Goal: Information Seeking & Learning: Learn about a topic

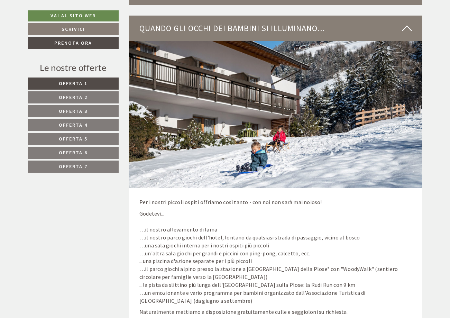
click at [89, 101] on link "Offerta 2" at bounding box center [73, 97] width 91 height 12
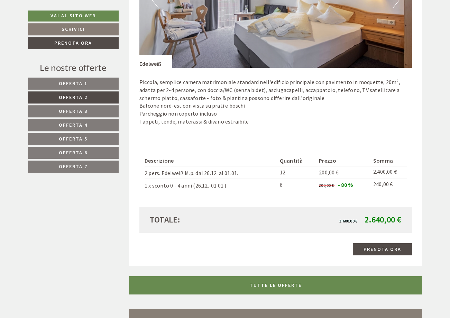
scroll to position [511, 0]
click at [86, 110] on span "Offerta 3" at bounding box center [73, 111] width 29 height 6
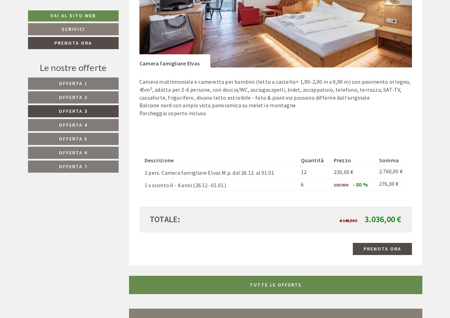
click at [88, 124] on link "Offerta 4" at bounding box center [73, 125] width 91 height 12
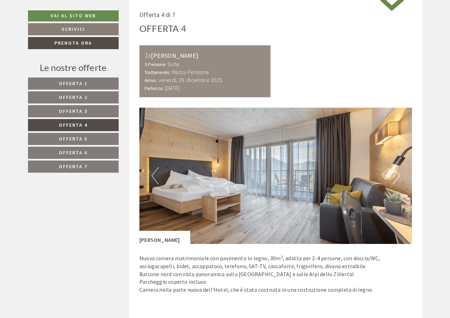
scroll to position [475, 0]
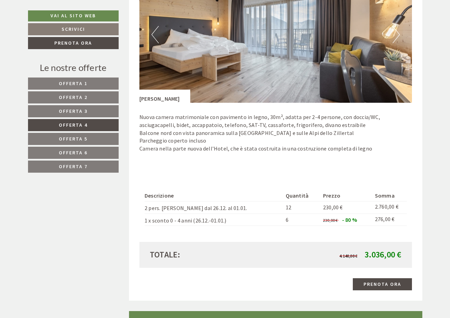
click at [99, 136] on link "Offerta 5" at bounding box center [73, 139] width 91 height 12
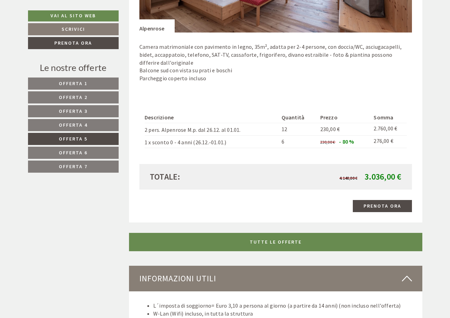
click at [80, 151] on span "Offerta 6" at bounding box center [73, 152] width 29 height 6
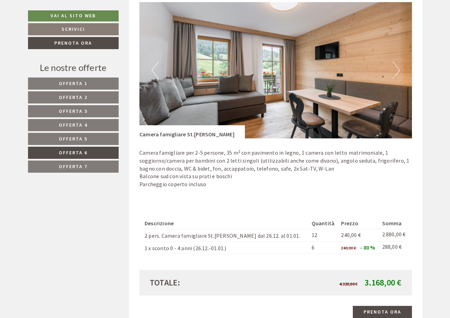
scroll to position [581, 0]
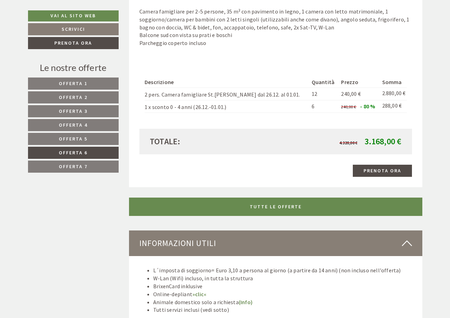
click at [88, 165] on link "Offerta 7" at bounding box center [73, 166] width 91 height 12
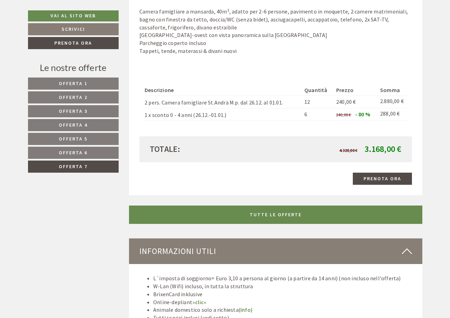
scroll to position [334, 0]
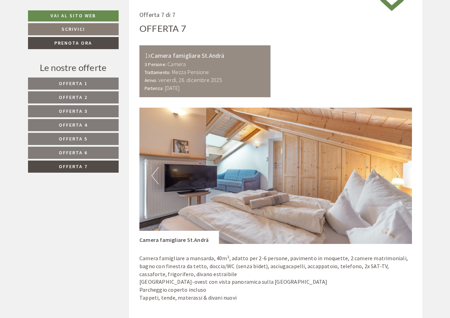
click at [89, 77] on div "Le nostre offerte Offerta 1 Offerta 2 Offerta 3 Offerta 4 Offerta 5 Offerta 6 O…" at bounding box center [74, 120] width 93 height 119
click at [105, 83] on link "Offerta 1" at bounding box center [73, 83] width 91 height 12
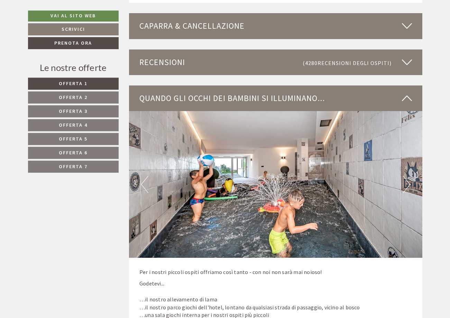
scroll to position [934, 0]
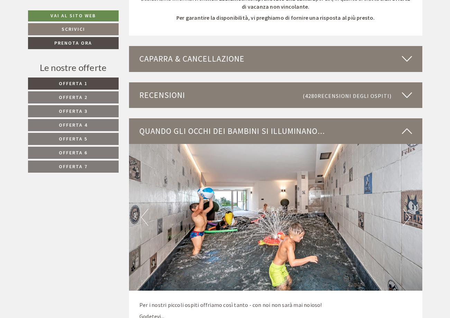
click at [406, 98] on icon at bounding box center [407, 95] width 10 height 12
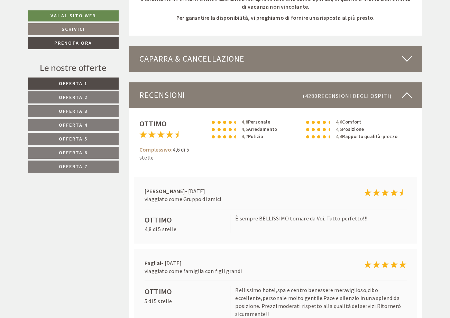
click at [406, 98] on icon at bounding box center [407, 95] width 10 height 12
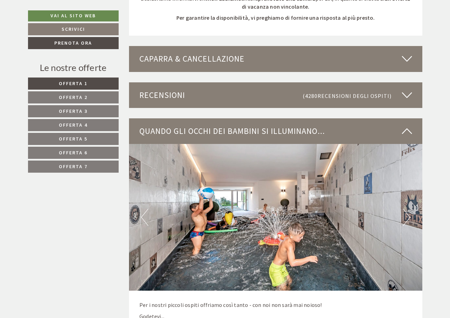
click at [406, 130] on icon at bounding box center [407, 131] width 10 height 12
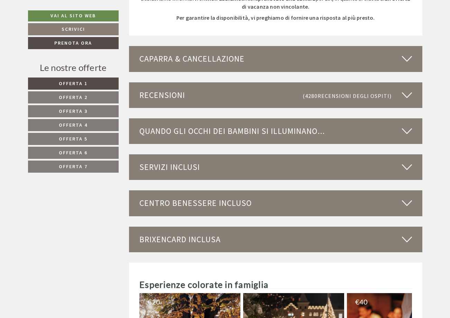
click at [406, 130] on icon at bounding box center [407, 131] width 10 height 12
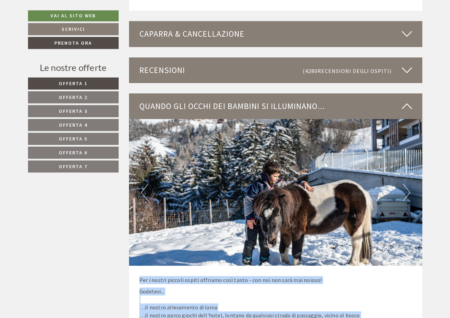
scroll to position [969, 0]
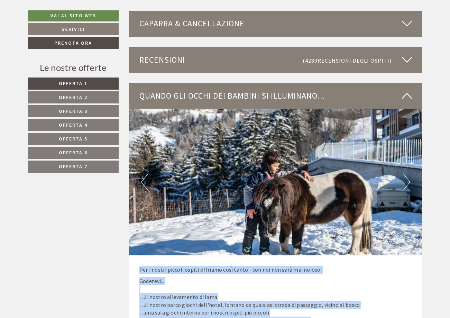
click at [405, 185] on button "Next" at bounding box center [406, 181] width 7 height 17
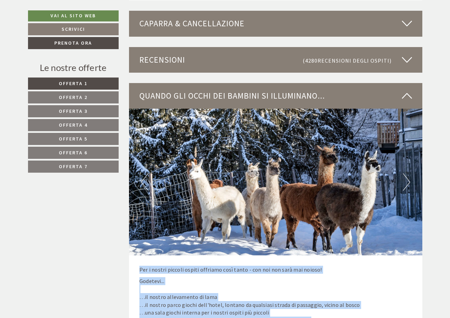
click at [405, 185] on button "Next" at bounding box center [406, 181] width 7 height 17
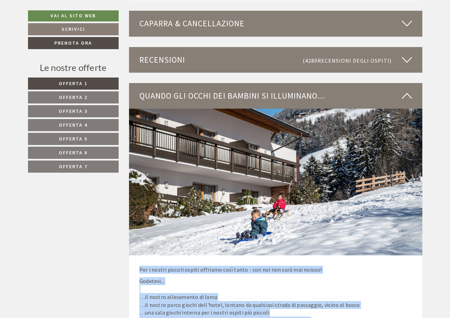
click at [405, 185] on button "Next" at bounding box center [406, 181] width 7 height 17
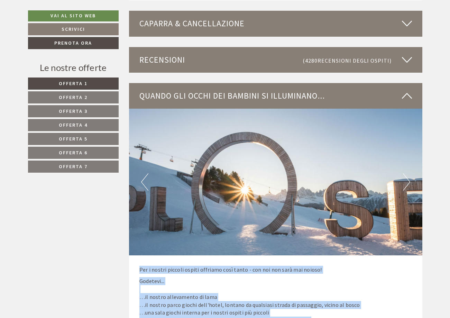
click at [405, 185] on button "Next" at bounding box center [406, 181] width 7 height 17
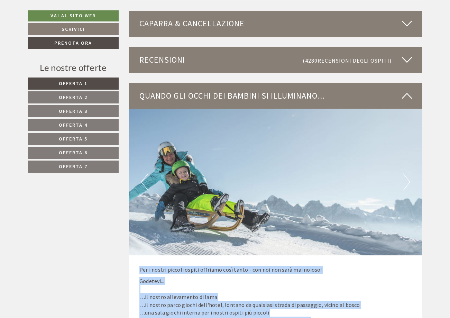
click at [405, 185] on button "Next" at bounding box center [406, 181] width 7 height 17
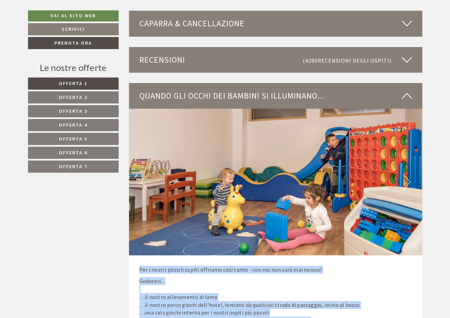
click at [405, 185] on button "Next" at bounding box center [406, 181] width 7 height 17
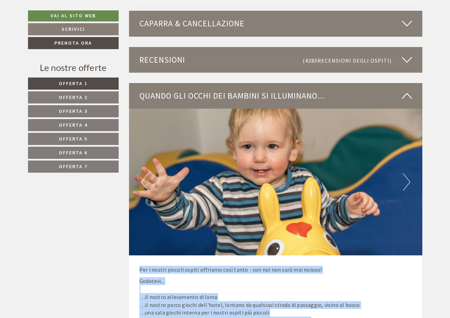
click at [405, 185] on button "Next" at bounding box center [406, 181] width 7 height 17
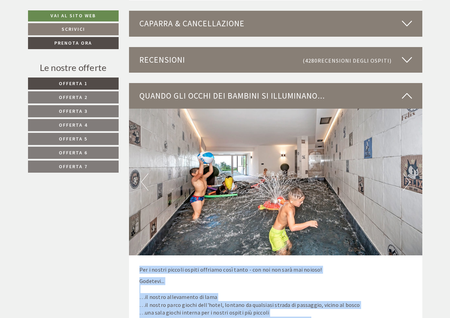
click at [405, 185] on button "Next" at bounding box center [406, 181] width 7 height 17
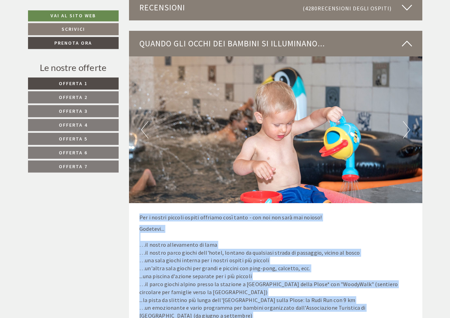
scroll to position [1040, 0]
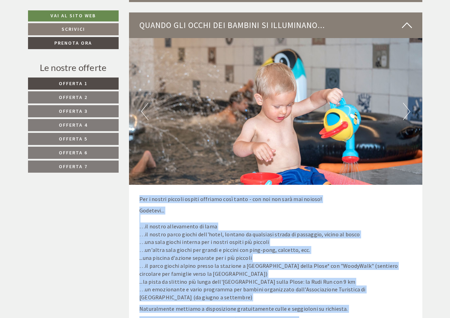
click at [215, 204] on div "Per i nostri piccoli ospiti offriamo così tanto - con noi non sarà mai noioso! …" at bounding box center [275, 265] width 293 height 161
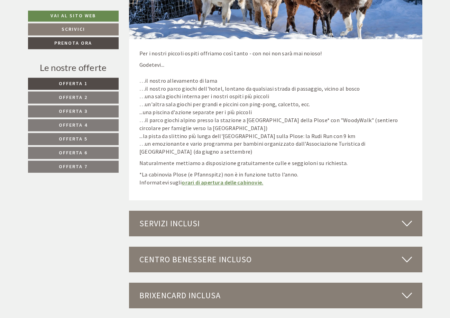
scroll to position [1216, 0]
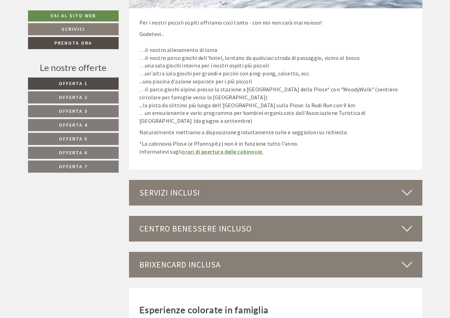
click at [228, 191] on div "Servizi inclusi" at bounding box center [275, 193] width 293 height 26
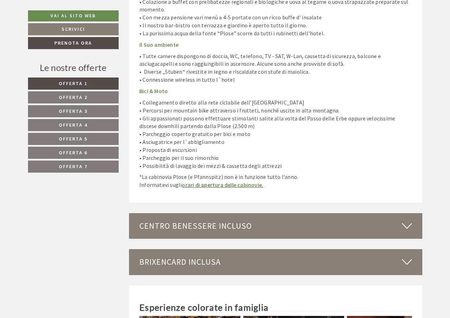
scroll to position [1851, 0]
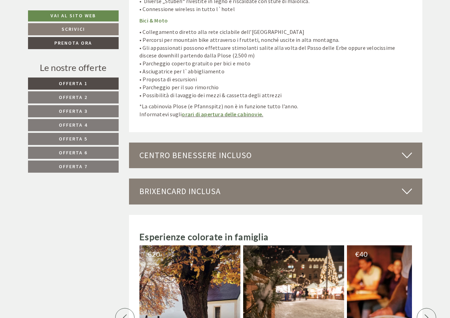
click at [223, 145] on div "Centro benessere incluso" at bounding box center [275, 156] width 293 height 26
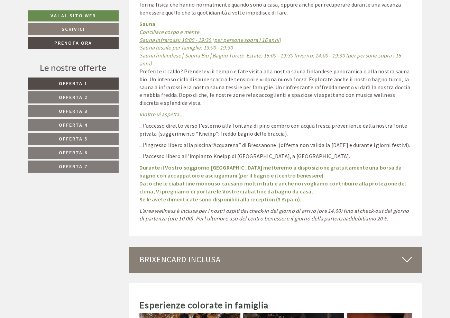
scroll to position [2486, 0]
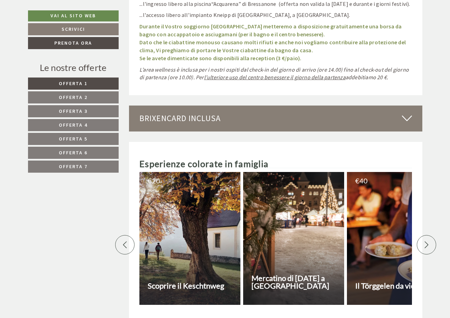
click at [221, 105] on div "BrixenCard inclusa" at bounding box center [275, 118] width 293 height 26
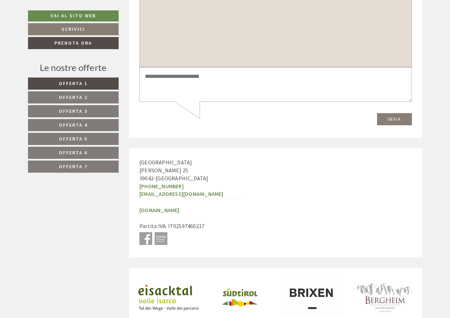
scroll to position [3575, 0]
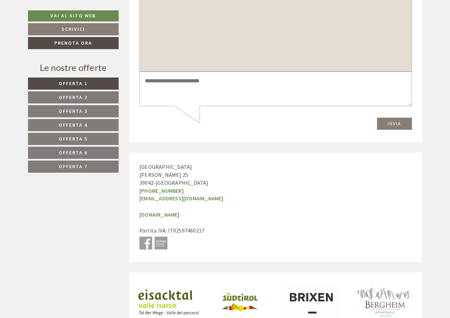
click at [94, 86] on link "Offerta 1" at bounding box center [73, 83] width 91 height 12
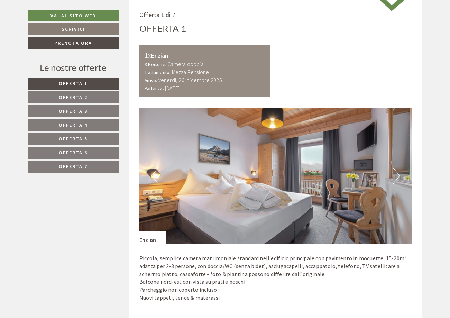
scroll to position [475, 0]
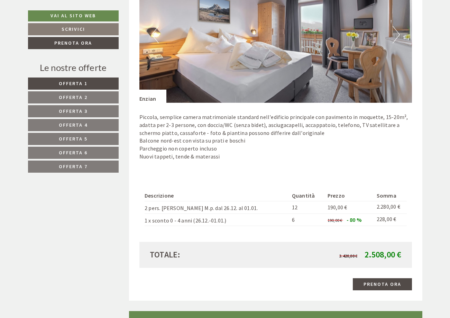
click at [90, 99] on link "Offerta 2" at bounding box center [73, 97] width 91 height 12
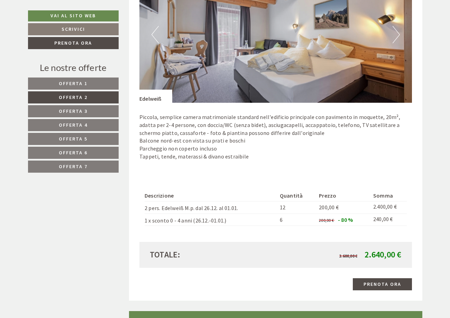
click at [85, 110] on span "Offerta 3" at bounding box center [73, 111] width 29 height 6
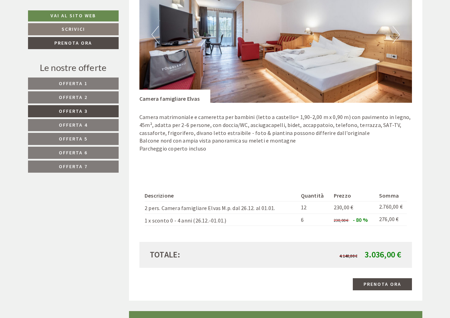
scroll to position [334, 0]
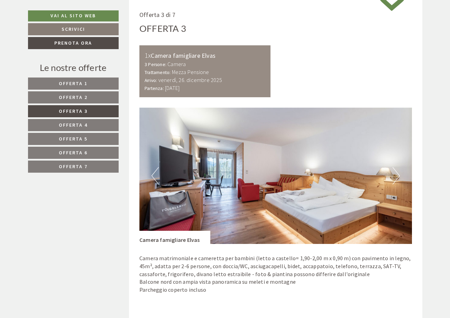
click at [83, 126] on span "Offerta 4" at bounding box center [73, 125] width 29 height 6
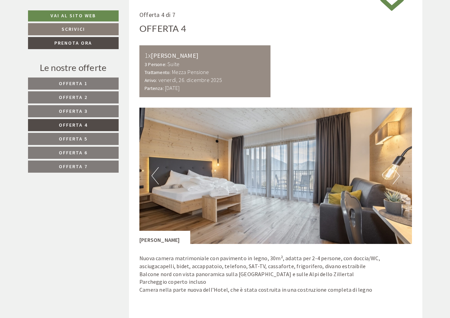
click at [81, 137] on span "Offerta 5" at bounding box center [73, 139] width 29 height 6
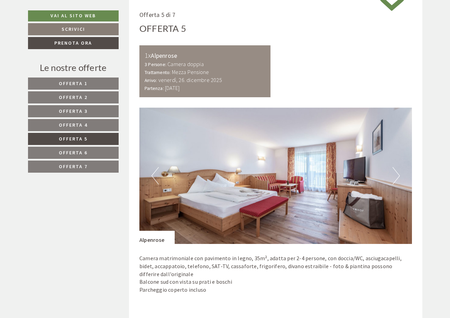
scroll to position [511, 0]
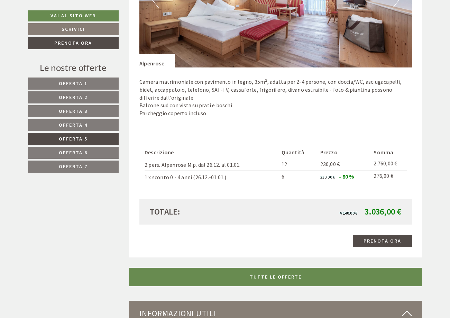
click at [112, 130] on link "Offerta 4" at bounding box center [73, 125] width 91 height 12
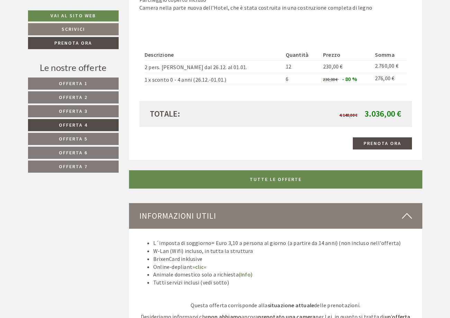
click at [101, 117] on link "Offerta 3" at bounding box center [73, 111] width 91 height 12
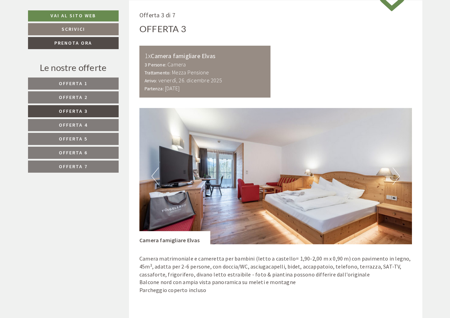
scroll to position [475, 0]
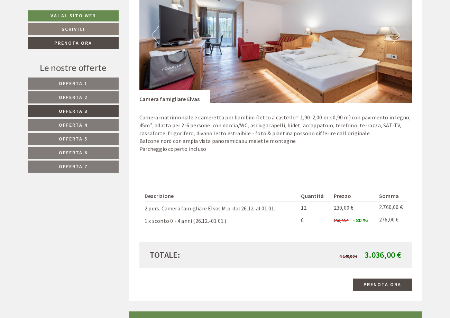
click at [103, 102] on link "Offerta 2" at bounding box center [73, 97] width 91 height 12
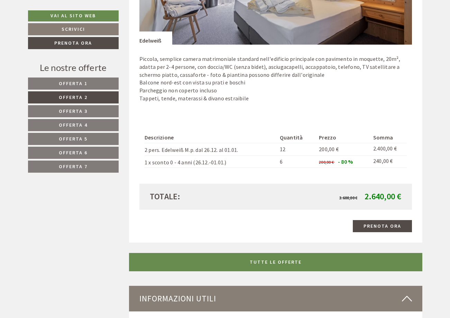
scroll to position [545, 0]
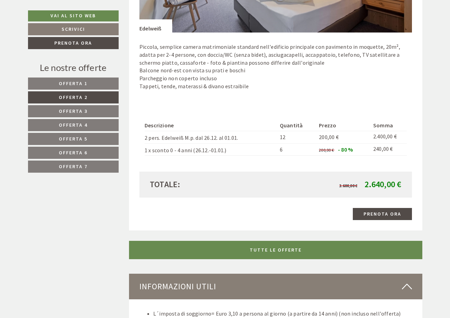
click at [88, 140] on link "Offerta 5" at bounding box center [73, 139] width 91 height 12
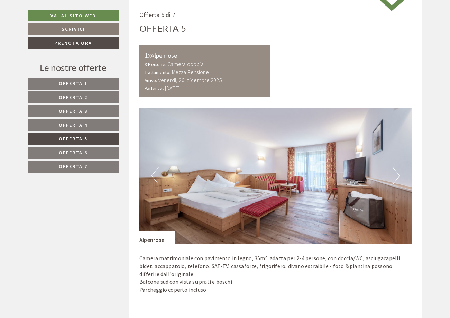
scroll to position [475, 0]
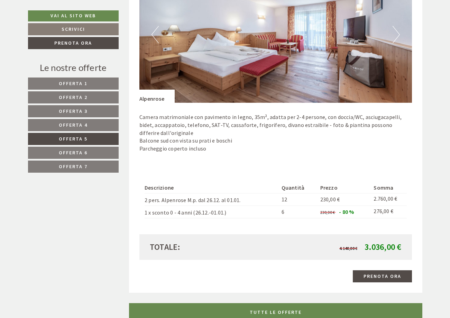
click at [95, 159] on nav "Offerta 1 Offerta 2 Offerta 3 Offerta 4 Offerta 5 Offerta 6 Offerta 7" at bounding box center [74, 124] width 93 height 95
click at [95, 154] on link "Offerta 6" at bounding box center [73, 153] width 91 height 12
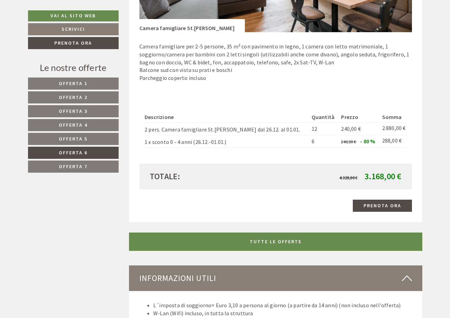
click at [75, 164] on span "Offerta 7" at bounding box center [73, 166] width 29 height 6
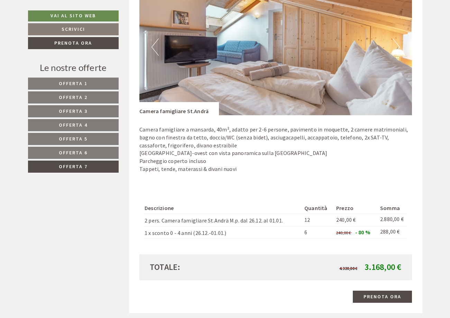
scroll to position [475, 0]
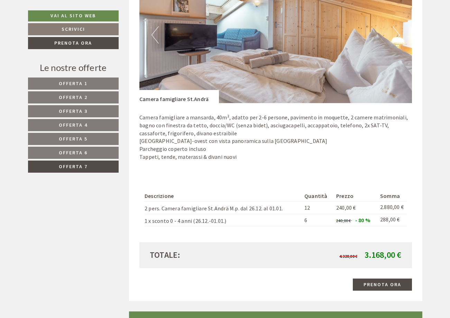
click at [98, 86] on link "Offerta 1" at bounding box center [73, 83] width 91 height 12
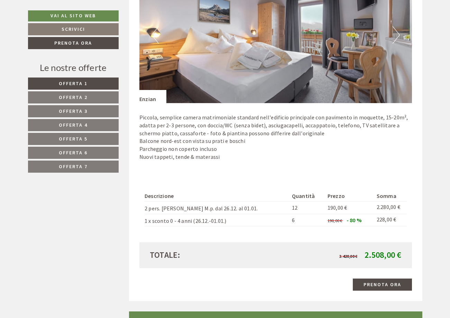
click at [99, 98] on link "Offerta 2" at bounding box center [73, 97] width 91 height 12
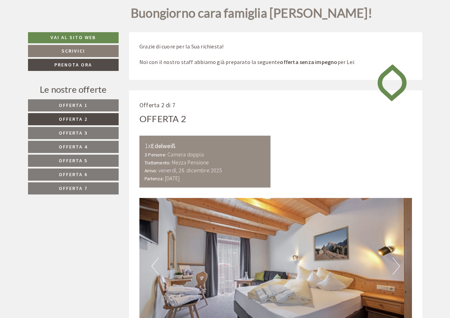
scroll to position [228, 0]
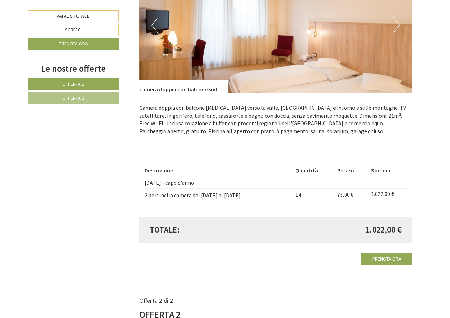
scroll to position [388, 0]
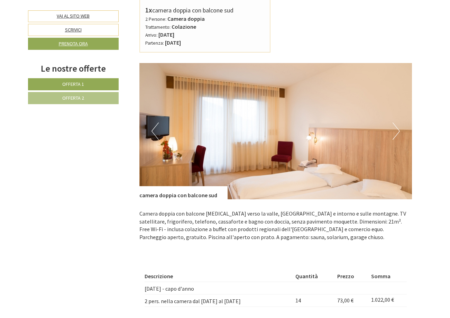
click at [399, 133] on button "Next" at bounding box center [396, 130] width 7 height 17
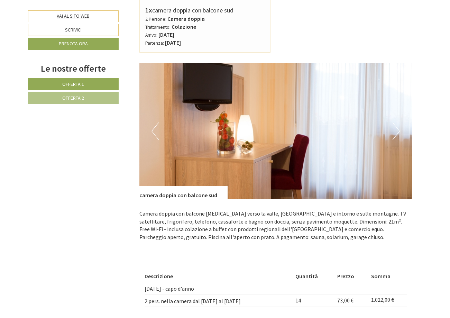
click at [398, 133] on button "Next" at bounding box center [396, 130] width 7 height 17
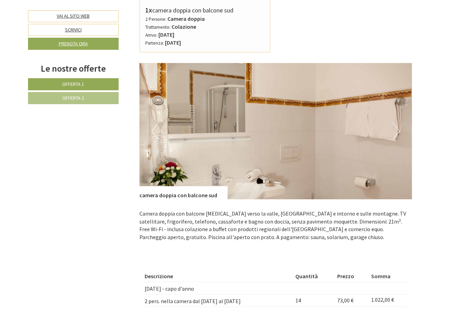
click at [398, 133] on button "Next" at bounding box center [396, 130] width 7 height 17
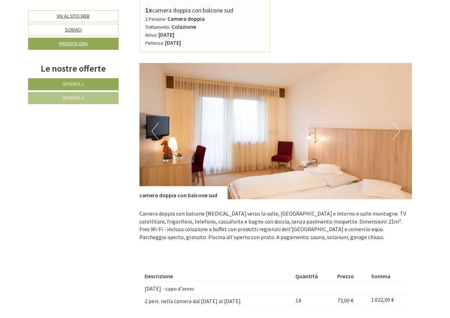
click at [398, 133] on button "Next" at bounding box center [396, 130] width 7 height 17
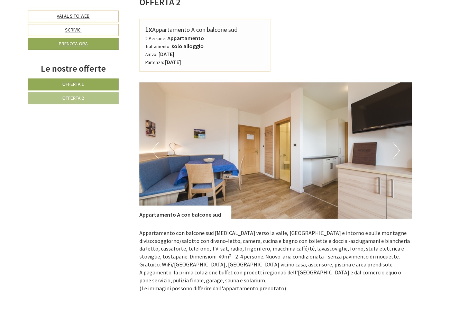
scroll to position [811, 0]
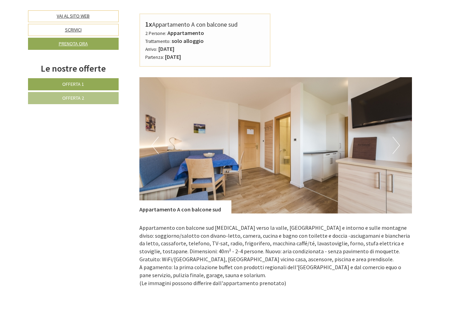
click at [395, 146] on button "Next" at bounding box center [396, 145] width 7 height 17
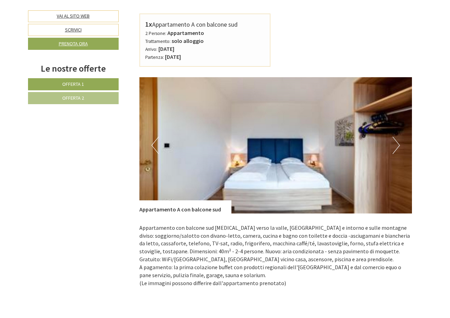
click at [395, 146] on button "Next" at bounding box center [396, 145] width 7 height 17
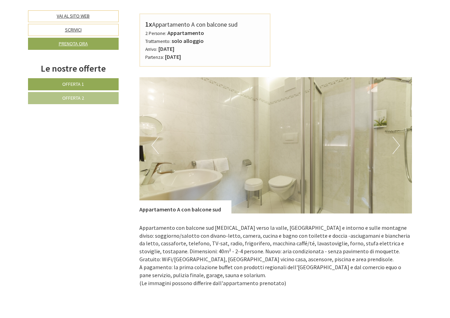
click at [395, 146] on button "Next" at bounding box center [396, 145] width 7 height 17
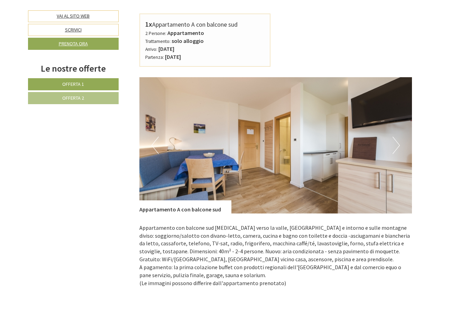
click at [395, 146] on button "Next" at bounding box center [396, 145] width 7 height 17
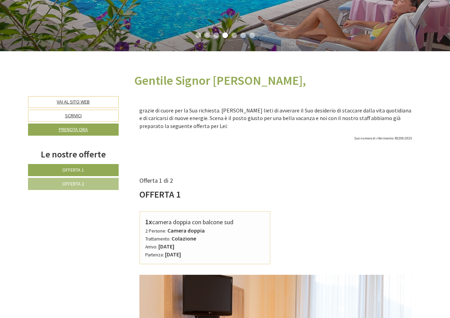
scroll to position [71, 0]
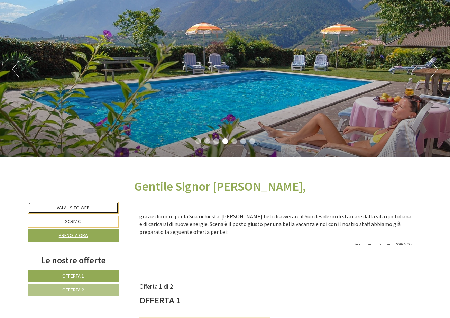
click at [87, 210] on link "Vai al sito web" at bounding box center [73, 208] width 91 height 12
